Goal: Task Accomplishment & Management: Manage account settings

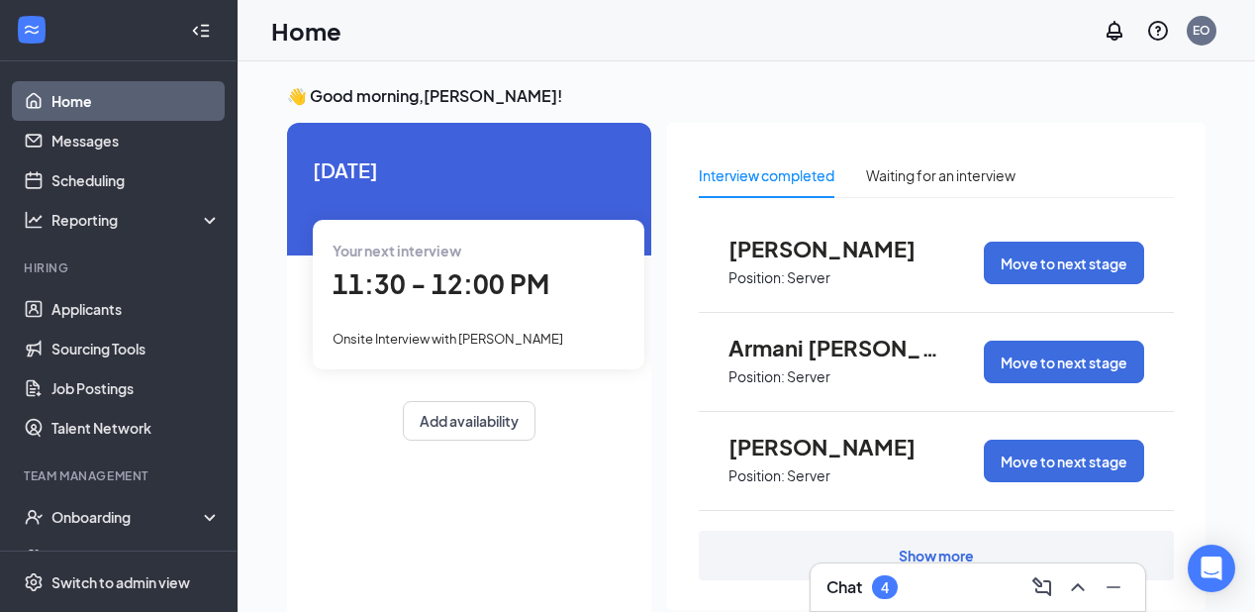
click at [497, 312] on div "Your next interview 11:30 - 12:00 PM Onsite Interview with [PERSON_NAME]" at bounding box center [479, 294] width 332 height 148
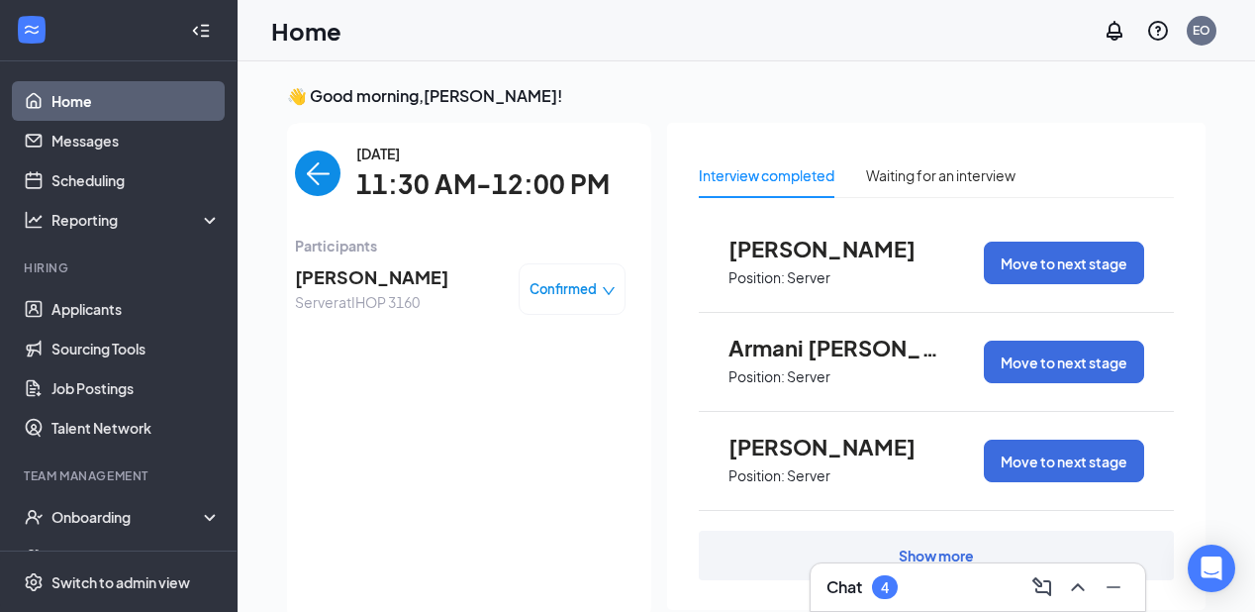
scroll to position [8, 0]
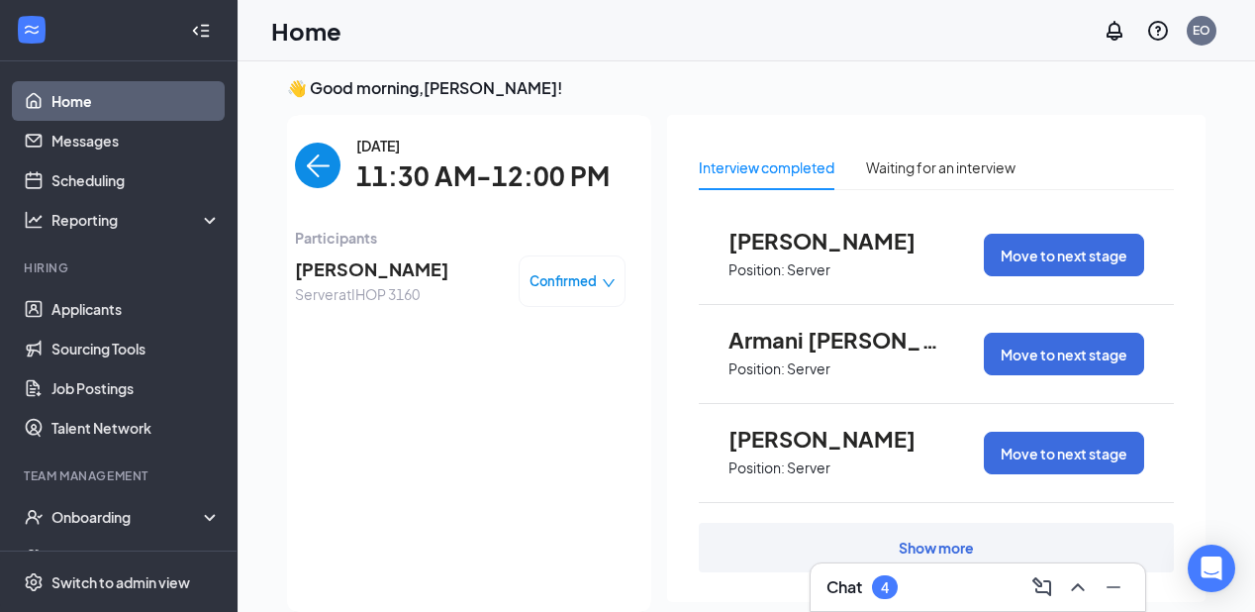
click at [355, 269] on span "[PERSON_NAME]" at bounding box center [371, 269] width 153 height 28
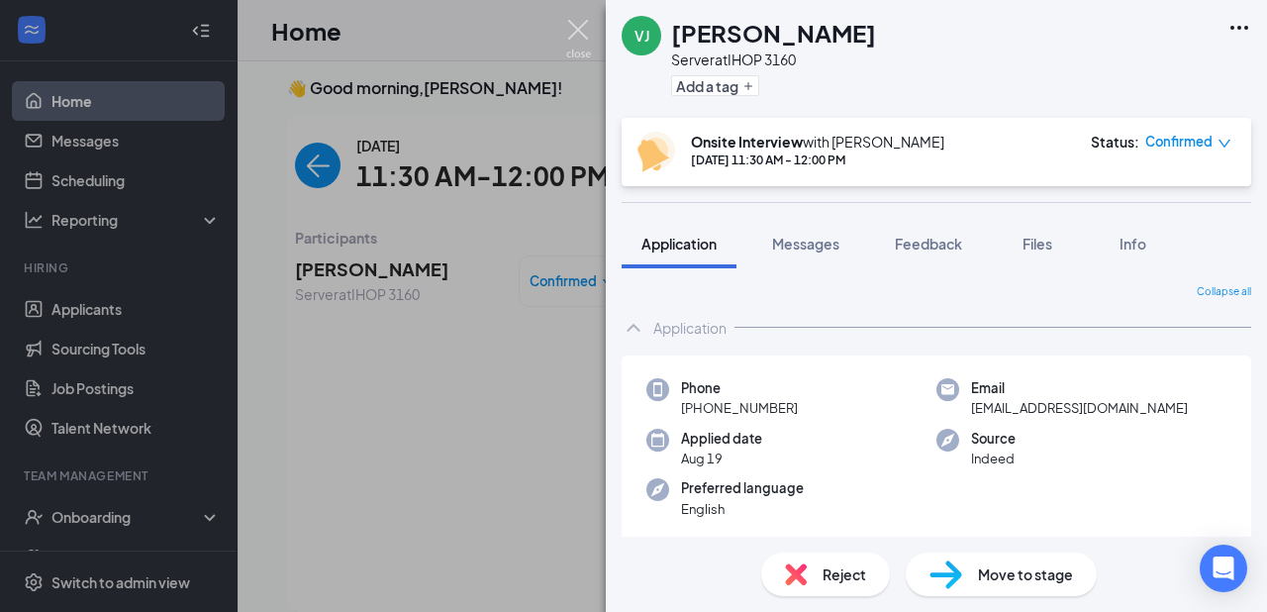
click at [574, 29] on img at bounding box center [578, 39] width 25 height 39
